Goal: Task Accomplishment & Management: Use online tool/utility

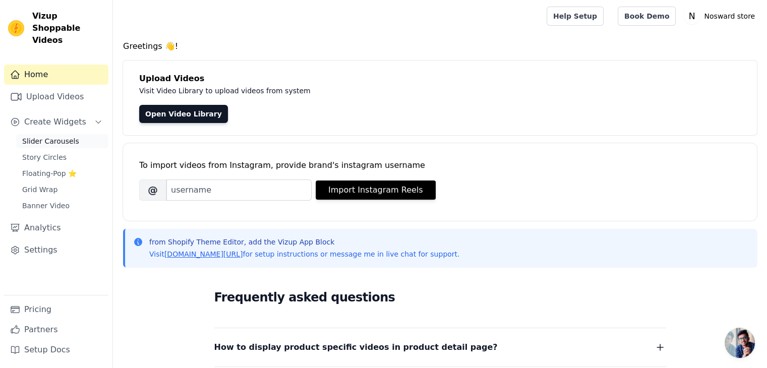
click at [41, 136] on span "Slider Carousels" at bounding box center [50, 141] width 57 height 10
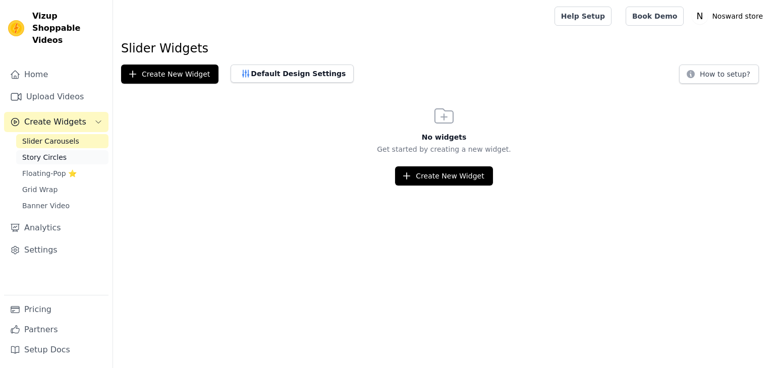
click at [58, 152] on span "Story Circles" at bounding box center [44, 157] width 44 height 10
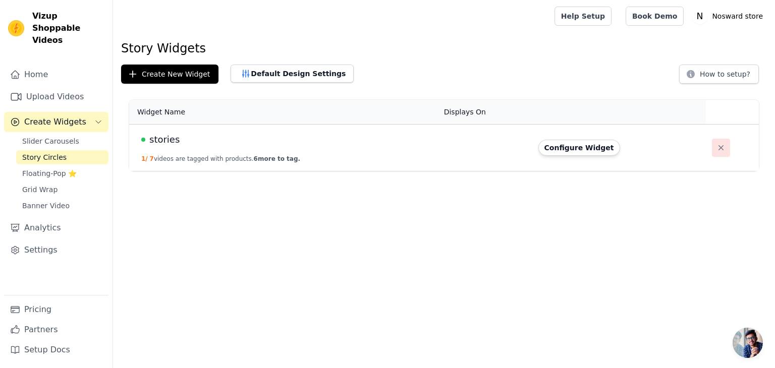
click at [716, 145] on icon "button" at bounding box center [721, 148] width 10 height 10
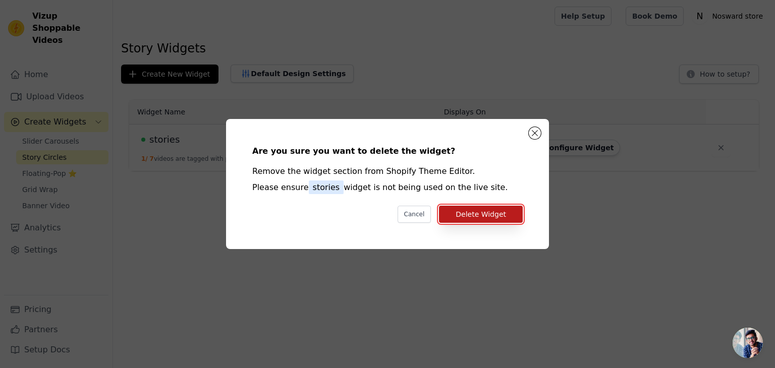
click at [507, 211] on button "Delete Widget" at bounding box center [481, 214] width 84 height 17
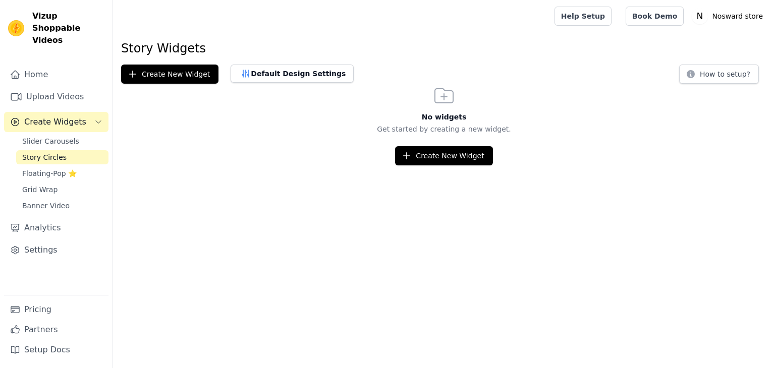
click at [51, 136] on span "Slider Carousels" at bounding box center [50, 141] width 57 height 10
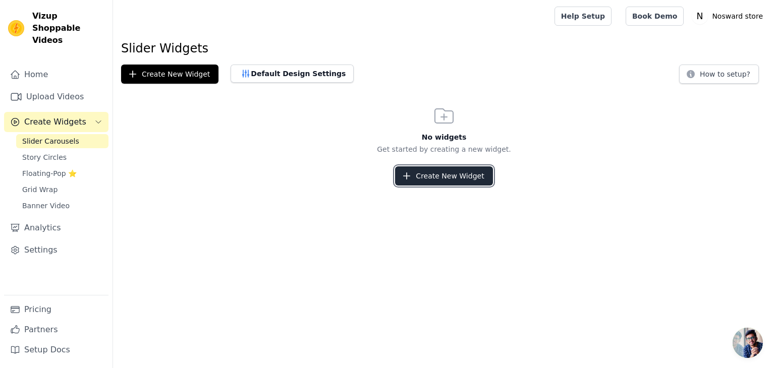
click at [463, 176] on button "Create New Widget" at bounding box center [443, 175] width 97 height 19
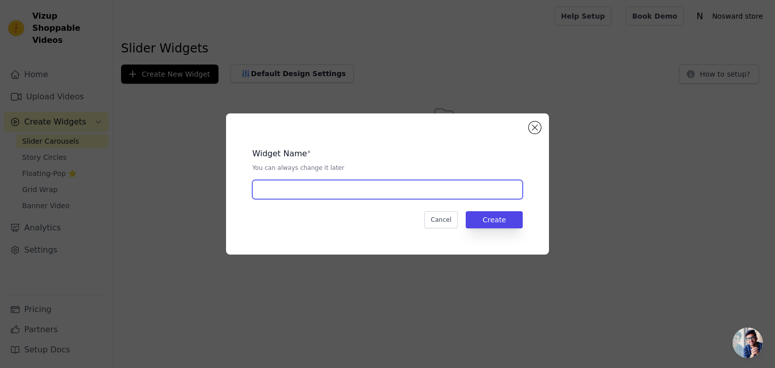
click at [342, 188] on input "text" at bounding box center [387, 189] width 270 height 19
type input "slider"
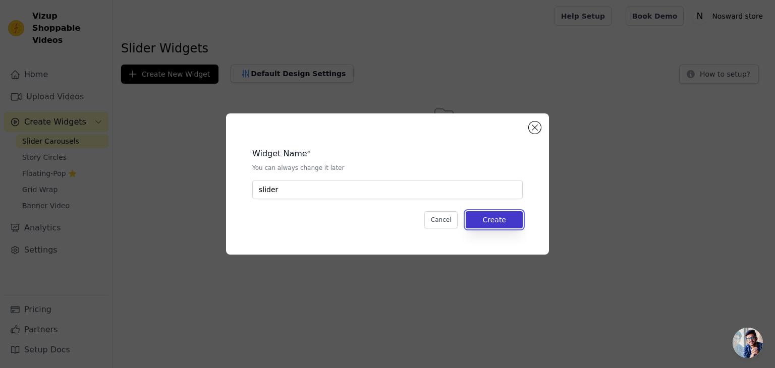
click at [508, 225] on button "Create" at bounding box center [494, 219] width 57 height 17
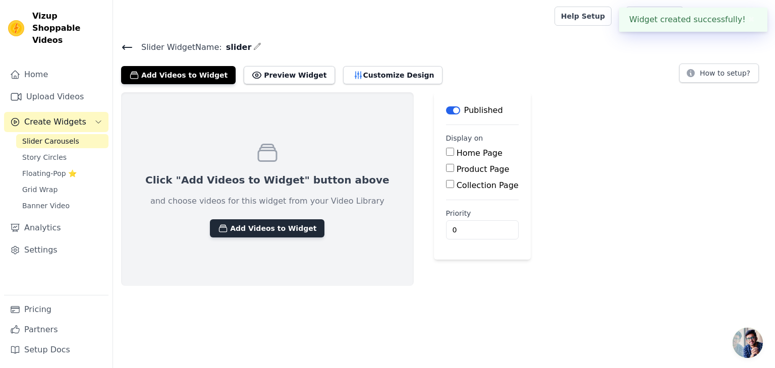
click at [259, 226] on button "Add Videos to Widget" at bounding box center [267, 228] width 114 height 18
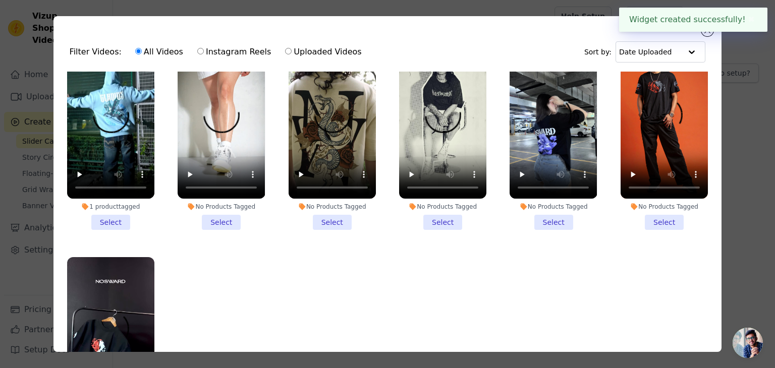
scroll to position [50, 0]
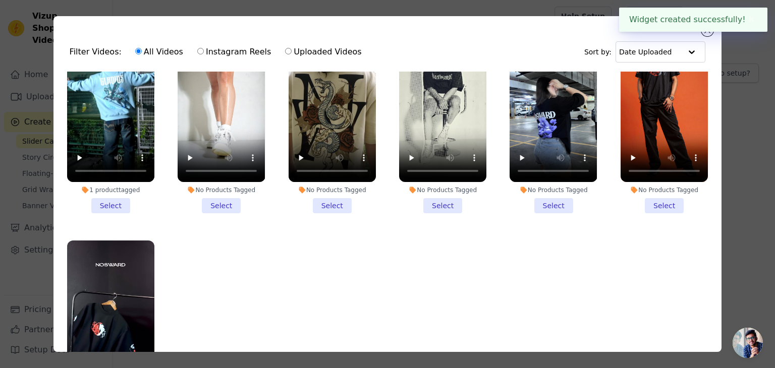
click at [113, 204] on li "1 product tagged Select" at bounding box center [110, 120] width 87 height 187
click at [0, 0] on input "1 product tagged Select" at bounding box center [0, 0] width 0 height 0
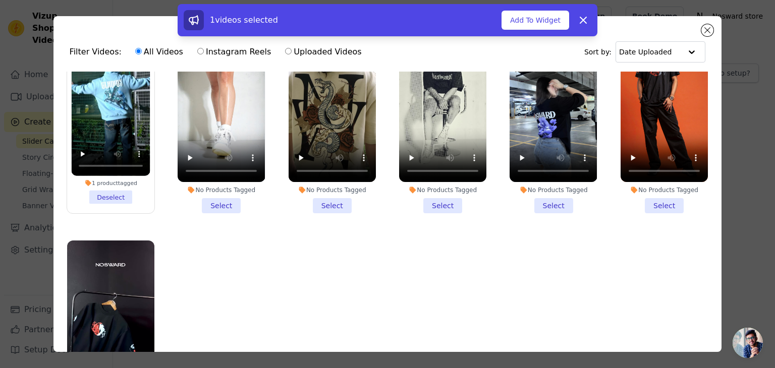
click at [223, 203] on li "No Products Tagged Select" at bounding box center [221, 120] width 87 height 187
click at [0, 0] on input "No Products Tagged Select" at bounding box center [0, 0] width 0 height 0
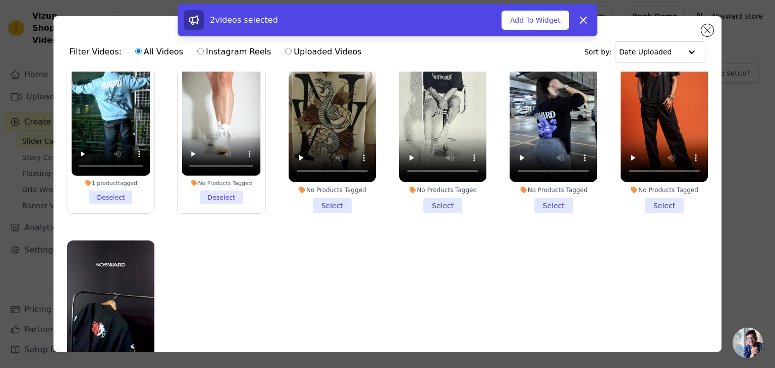
click at [328, 200] on li "No Products Tagged Select" at bounding box center [332, 120] width 87 height 187
click at [0, 0] on input "No Products Tagged Select" at bounding box center [0, 0] width 0 height 0
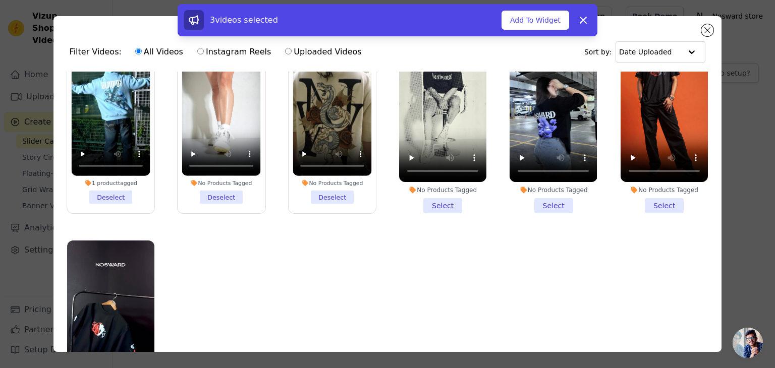
click at [436, 199] on li "No Products Tagged Select" at bounding box center [442, 120] width 87 height 187
click at [0, 0] on input "No Products Tagged Select" at bounding box center [0, 0] width 0 height 0
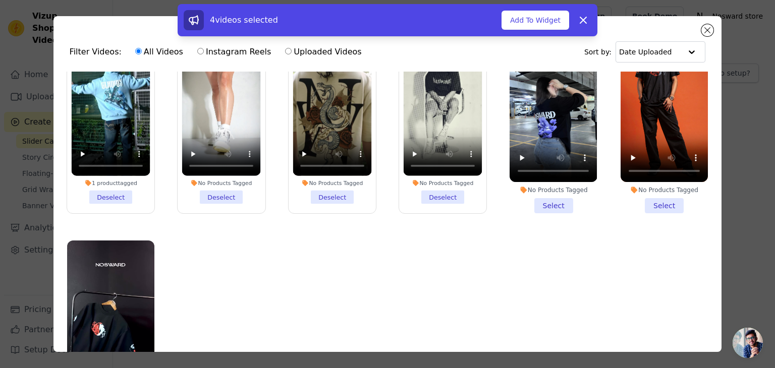
click at [534, 204] on li "No Products Tagged Select" at bounding box center [552, 120] width 87 height 187
click at [0, 0] on input "No Products Tagged Select" at bounding box center [0, 0] width 0 height 0
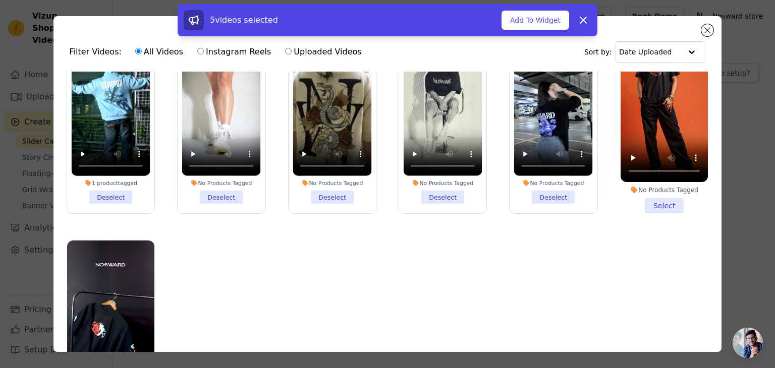
click at [643, 202] on li "No Products Tagged Select" at bounding box center [663, 120] width 87 height 187
click at [0, 0] on input "No Products Tagged Select" at bounding box center [0, 0] width 0 height 0
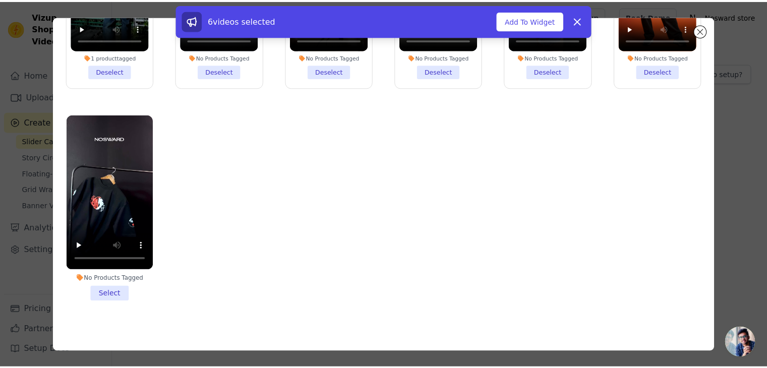
scroll to position [87, 0]
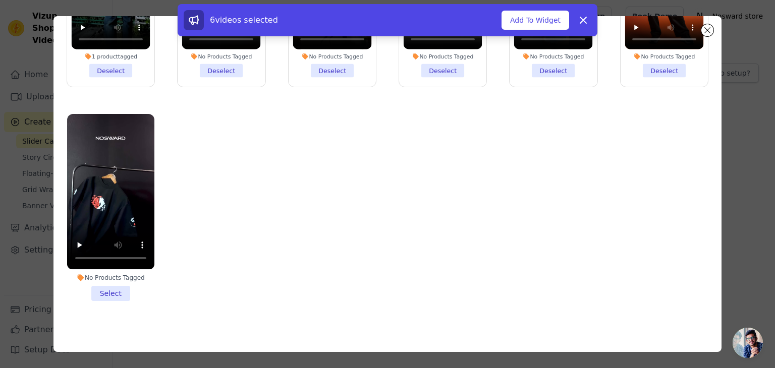
click at [121, 281] on li "No Products Tagged Select" at bounding box center [110, 207] width 87 height 187
click at [0, 0] on input "No Products Tagged Select" at bounding box center [0, 0] width 0 height 0
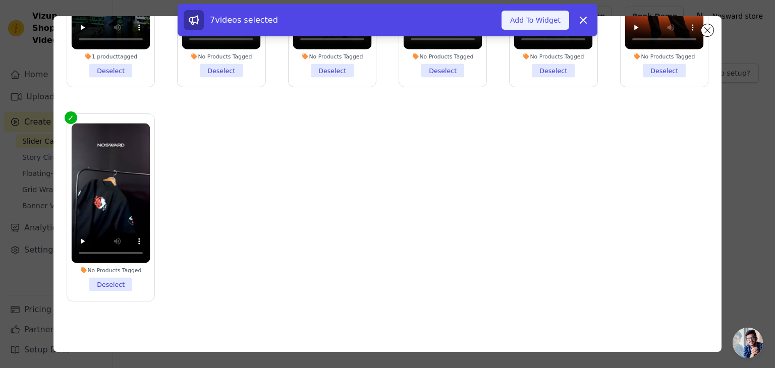
click at [539, 23] on button "Add To Widget" at bounding box center [535, 20] width 68 height 19
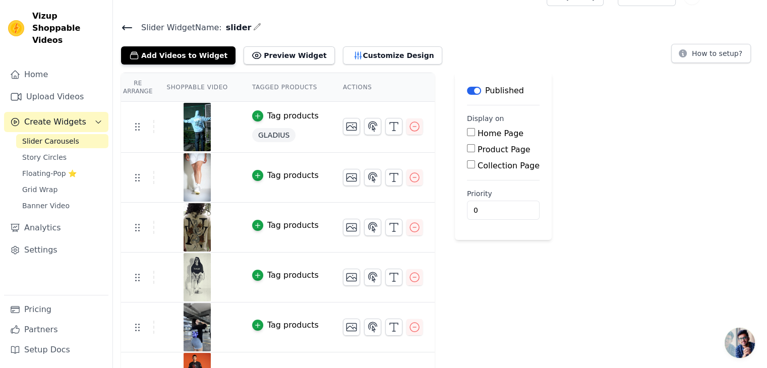
scroll to position [0, 0]
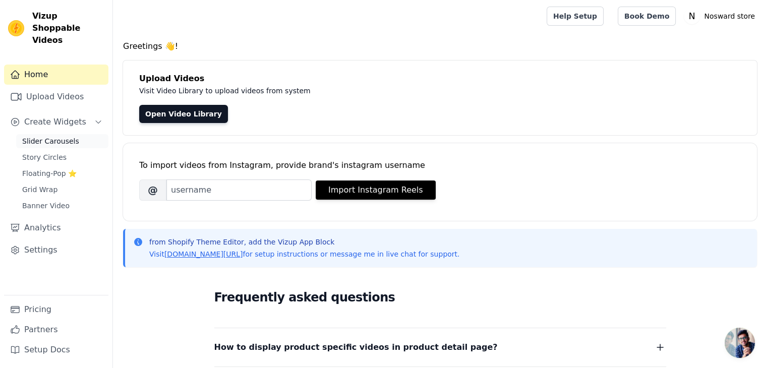
click at [51, 136] on span "Slider Carousels" at bounding box center [50, 141] width 57 height 10
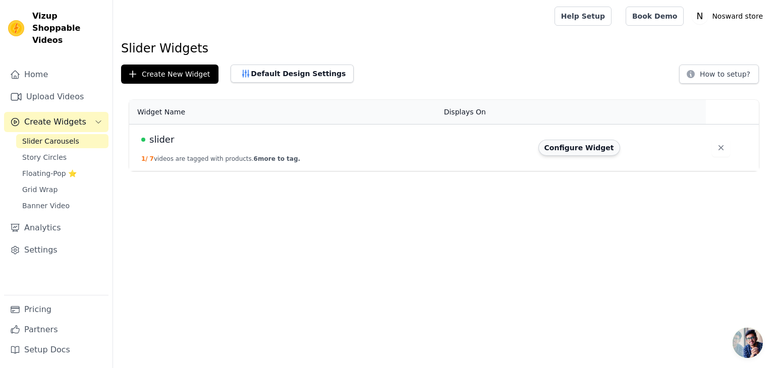
click at [553, 144] on button "Configure Widget" at bounding box center [579, 148] width 82 height 16
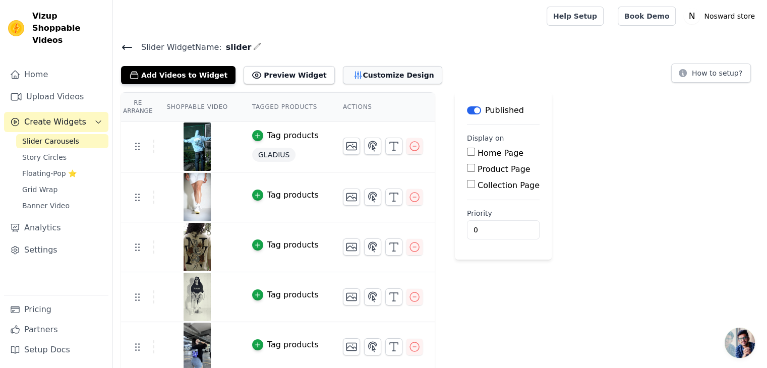
click at [343, 79] on button "Customize Design" at bounding box center [392, 75] width 99 height 18
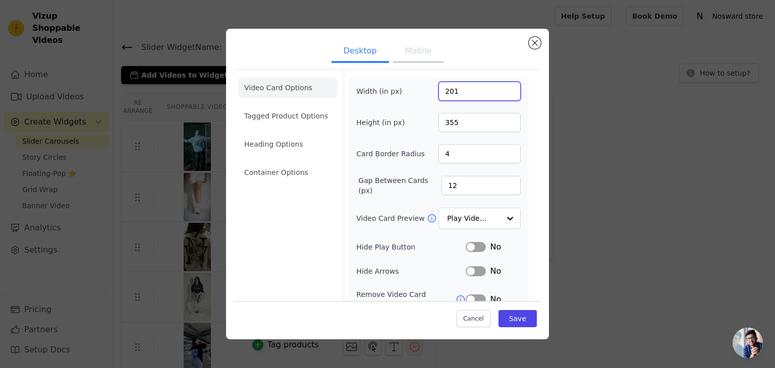
click at [502, 90] on input "201" at bounding box center [479, 91] width 82 height 19
click at [502, 89] on input "202" at bounding box center [479, 91] width 82 height 19
click at [502, 89] on input "203" at bounding box center [479, 91] width 82 height 19
click at [502, 89] on input "204" at bounding box center [479, 91] width 82 height 19
click at [450, 93] on input "204" at bounding box center [479, 91] width 82 height 19
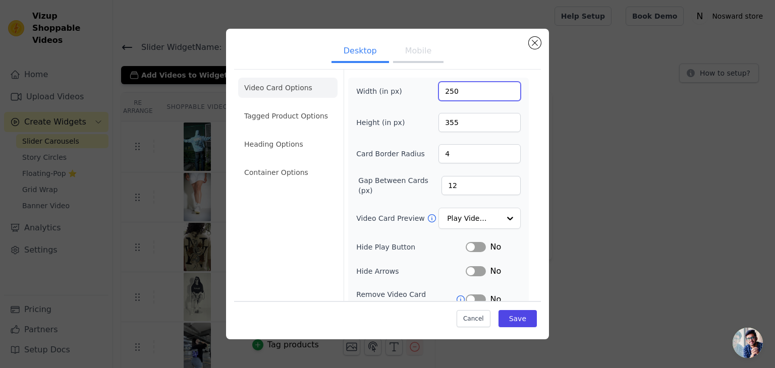
type input "250"
click at [422, 116] on div "Height (in px) 355" at bounding box center [438, 122] width 164 height 19
click at [454, 126] on input "355" at bounding box center [479, 122] width 82 height 19
click at [526, 138] on div "Video Card Options Tagged Product Options Heading Options Container Options Wid…" at bounding box center [387, 229] width 307 height 321
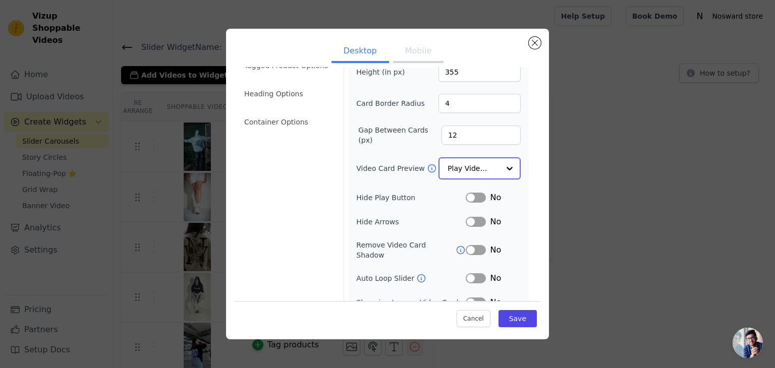
click at [461, 168] on input "Video Card Preview" at bounding box center [473, 168] width 52 height 20
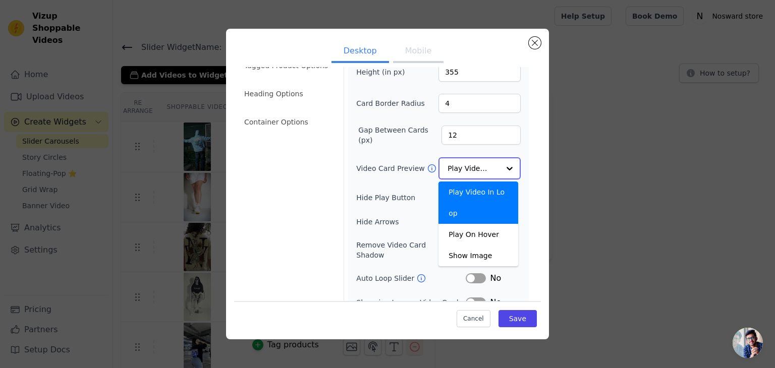
click at [468, 187] on div "Play Video In Loop" at bounding box center [478, 203] width 80 height 42
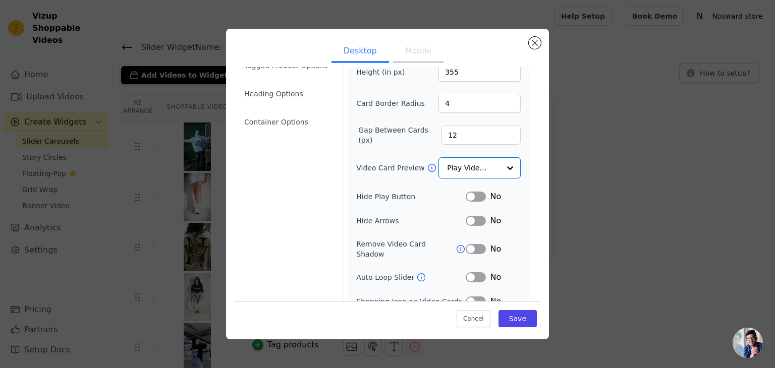
click at [526, 174] on div "Video Card Options Tagged Product Options Heading Options Container Options Wid…" at bounding box center [387, 179] width 307 height 321
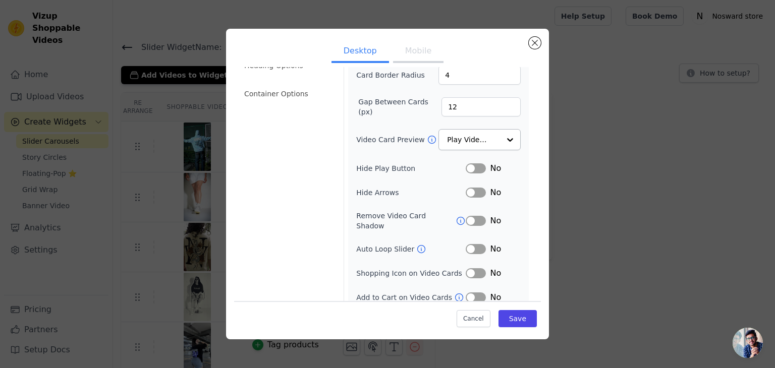
click at [475, 188] on button "Label" at bounding box center [476, 193] width 20 height 10
click at [472, 166] on button "Label" at bounding box center [476, 168] width 20 height 10
click at [455, 216] on icon at bounding box center [460, 221] width 10 height 10
click at [473, 216] on button "Label" at bounding box center [476, 221] width 20 height 10
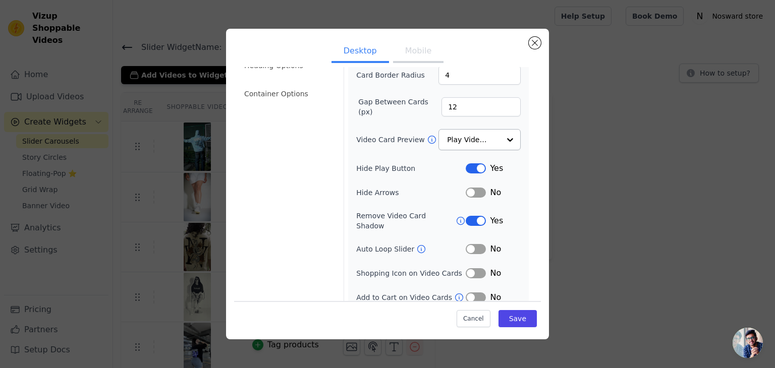
click at [470, 244] on button "Label" at bounding box center [476, 249] width 20 height 10
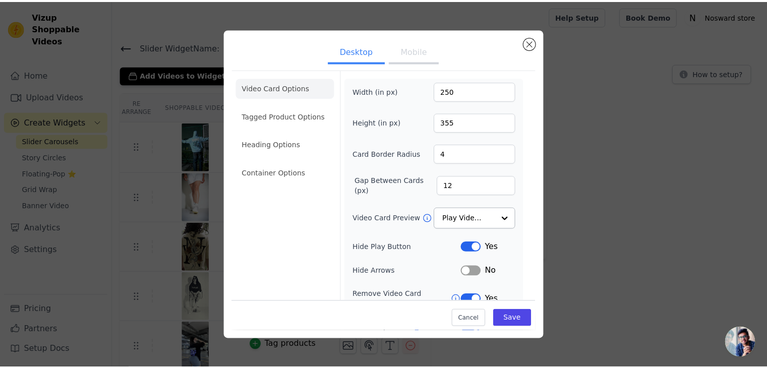
scroll to position [0, 0]
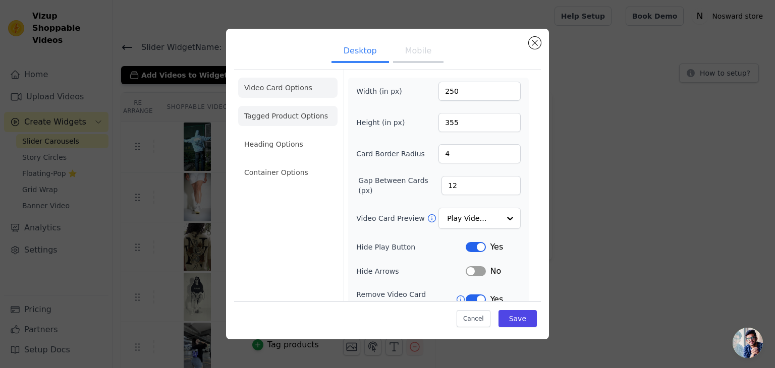
click at [294, 123] on li "Tagged Product Options" at bounding box center [287, 116] width 99 height 20
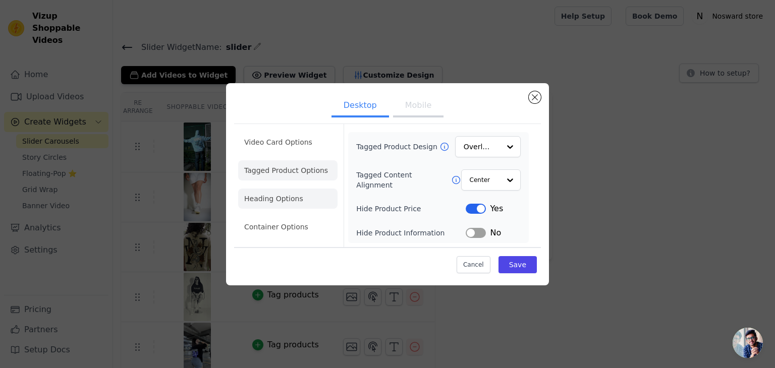
click at [281, 193] on li "Heading Options" at bounding box center [287, 199] width 99 height 20
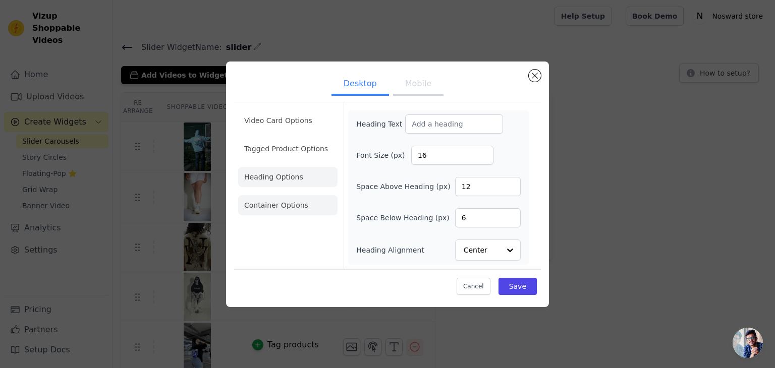
click at [257, 197] on li "Container Options" at bounding box center [287, 205] width 99 height 20
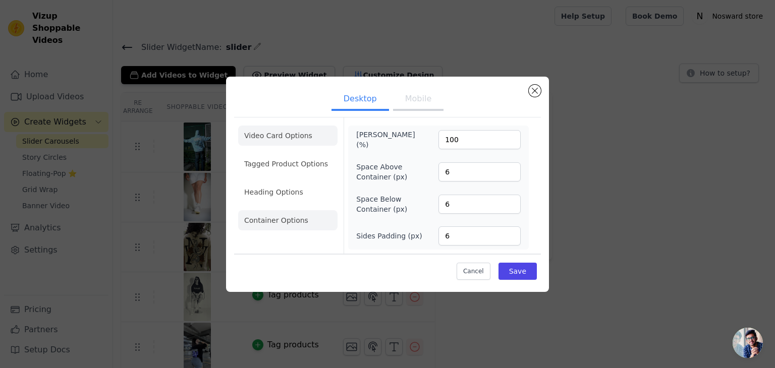
click at [278, 132] on li "Video Card Options" at bounding box center [287, 136] width 99 height 20
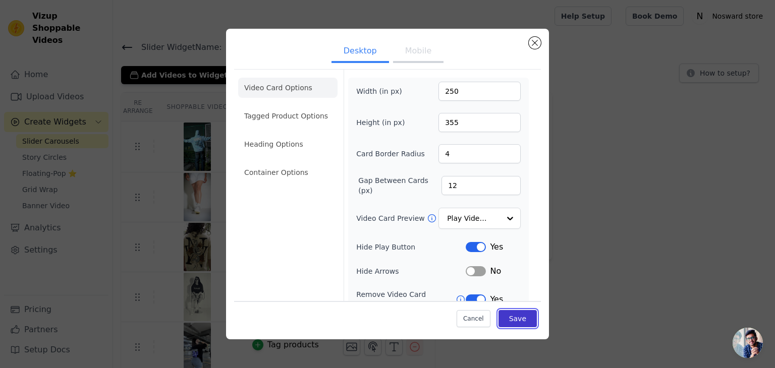
click at [515, 319] on button "Save" at bounding box center [517, 318] width 38 height 17
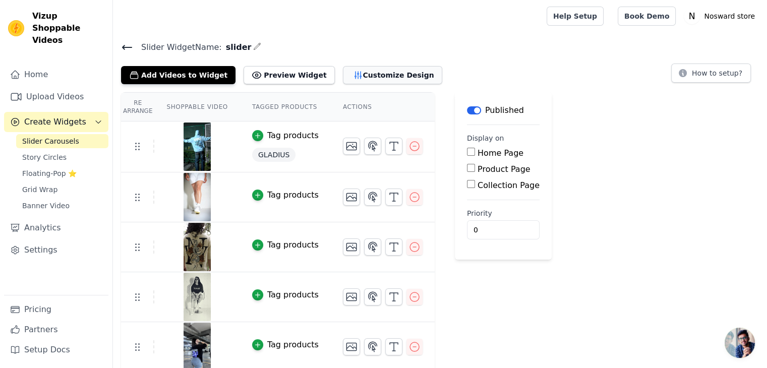
click at [378, 80] on button "Customize Design" at bounding box center [392, 75] width 99 height 18
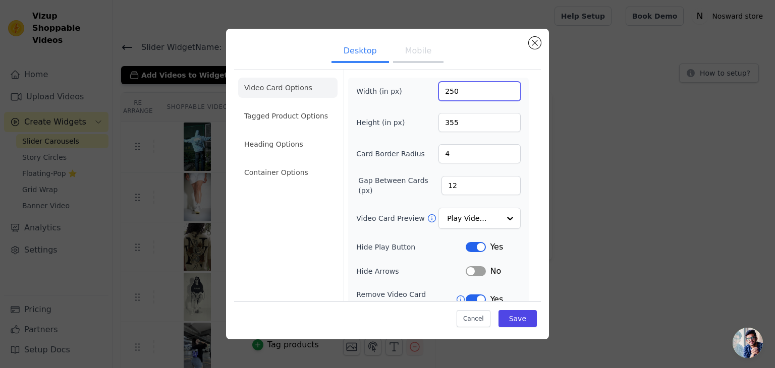
click at [447, 90] on input "250" at bounding box center [479, 91] width 82 height 19
type input "300"
click at [449, 120] on input "355" at bounding box center [479, 122] width 82 height 19
type input "480"
click at [509, 323] on button "Save" at bounding box center [517, 318] width 38 height 17
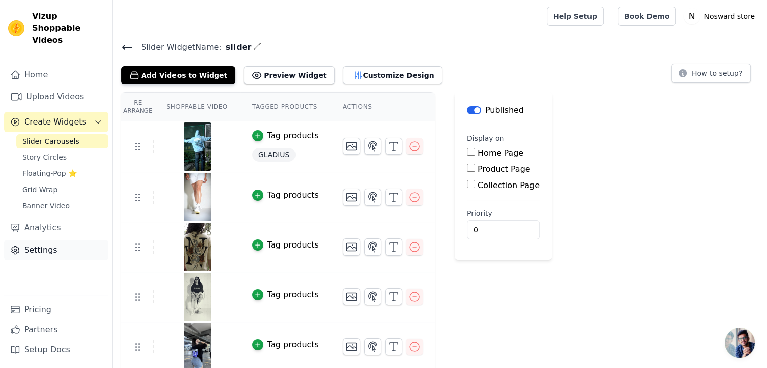
click at [53, 240] on link "Settings" at bounding box center [56, 250] width 104 height 20
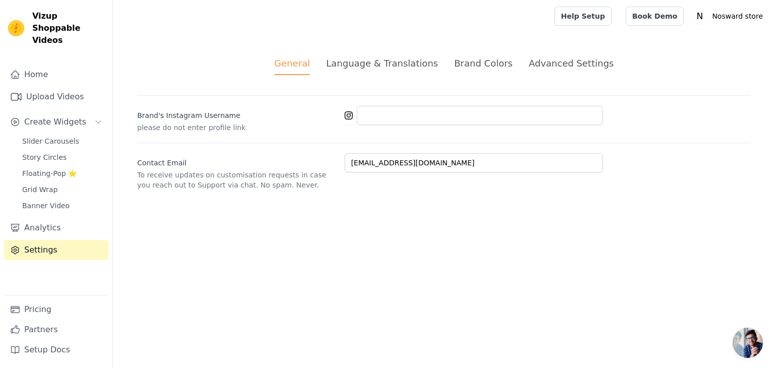
click at [571, 65] on div "Advanced Settings" at bounding box center [571, 63] width 85 height 14
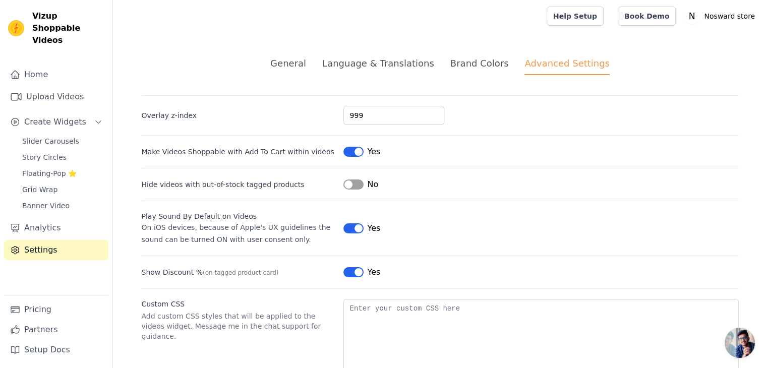
scroll to position [44, 0]
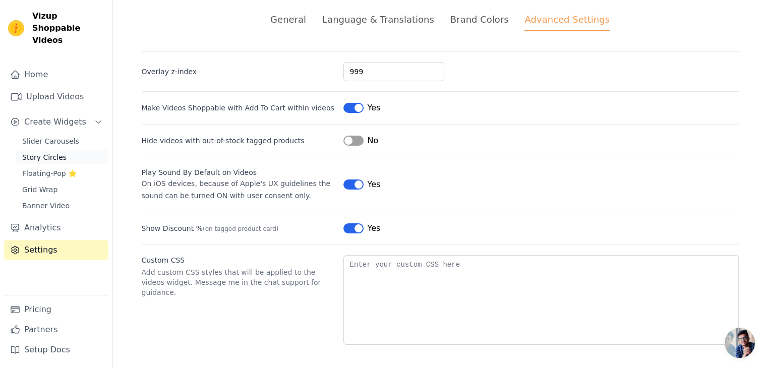
click at [59, 152] on span "Story Circles" at bounding box center [44, 157] width 44 height 10
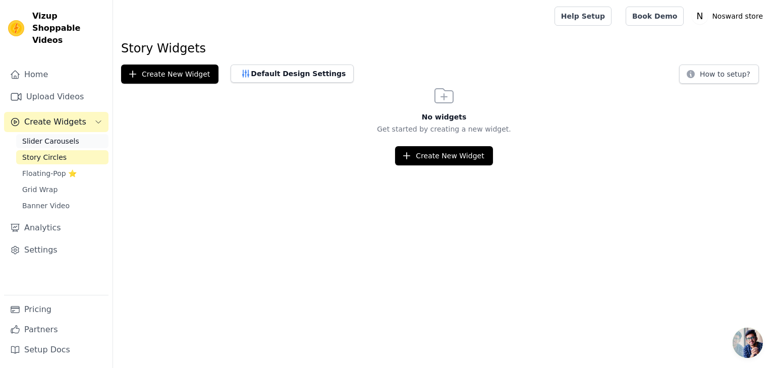
click at [53, 136] on span "Slider Carousels" at bounding box center [50, 141] width 57 height 10
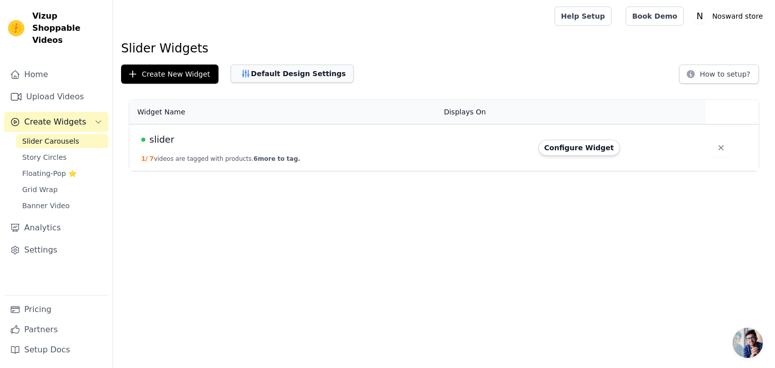
click at [255, 65] on button "Default Design Settings" at bounding box center [292, 74] width 123 height 18
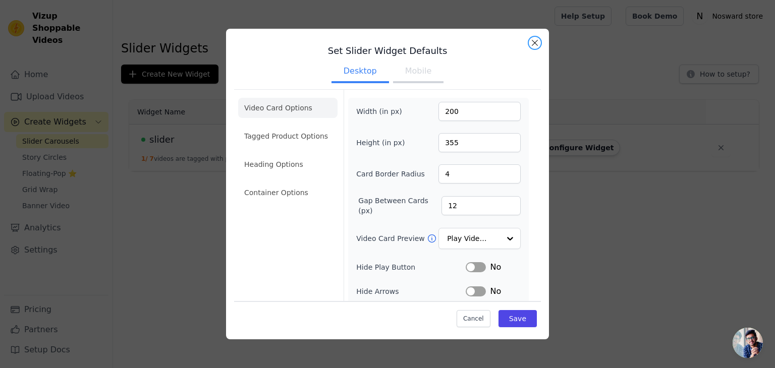
click at [530, 45] on button "Close modal" at bounding box center [535, 43] width 12 height 12
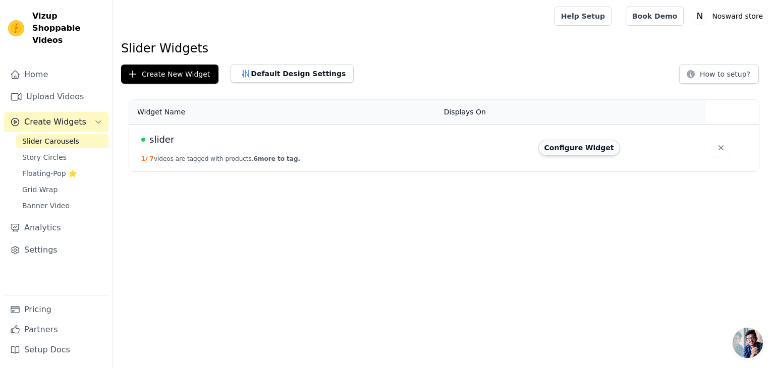
click at [584, 144] on button "Configure Widget" at bounding box center [579, 148] width 82 height 16
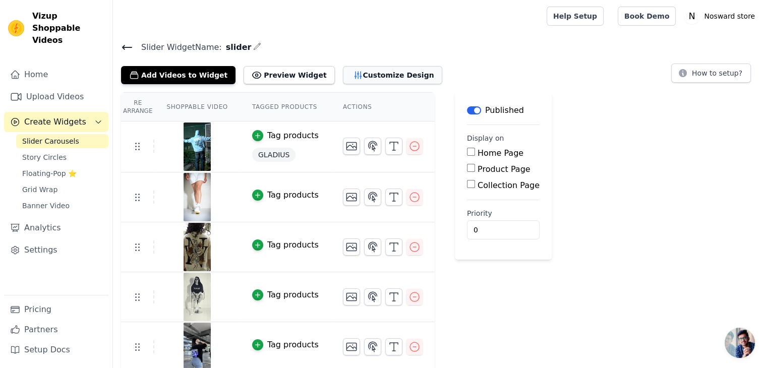
click at [344, 74] on button "Customize Design" at bounding box center [392, 75] width 99 height 18
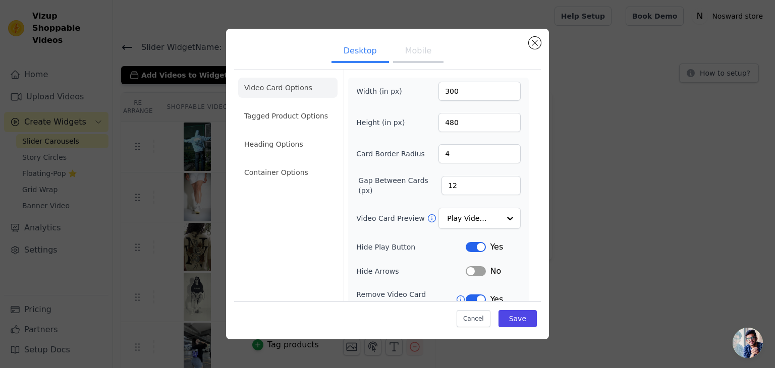
click at [406, 53] on button "Mobile" at bounding box center [418, 52] width 50 height 22
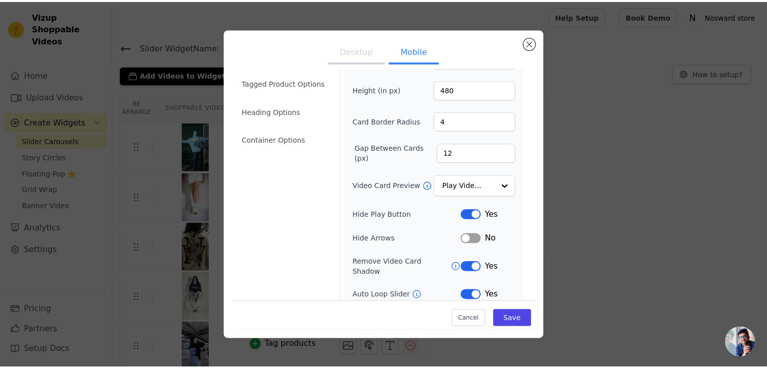
scroll to position [50, 0]
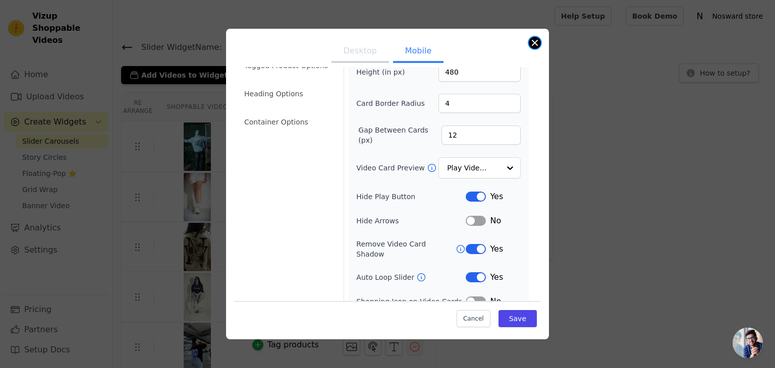
click at [537, 43] on button "Close modal" at bounding box center [535, 43] width 12 height 12
